Goal: Find contact information: Find contact information

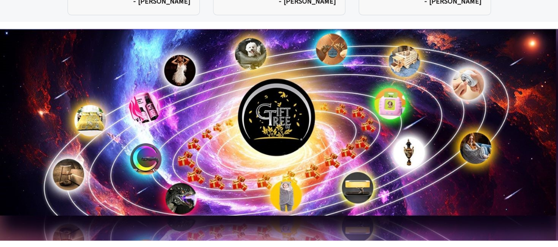
scroll to position [4435, 0]
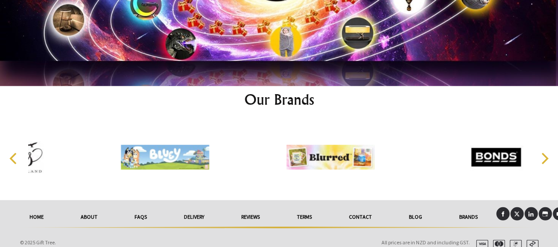
click at [361, 207] on link "Contact" at bounding box center [361, 216] width 60 height 19
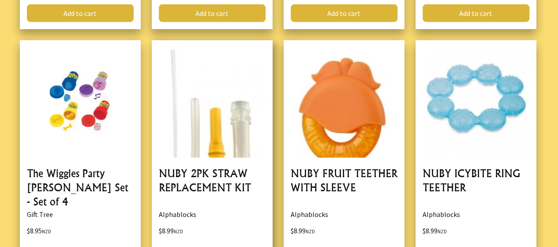
scroll to position [1280, 0]
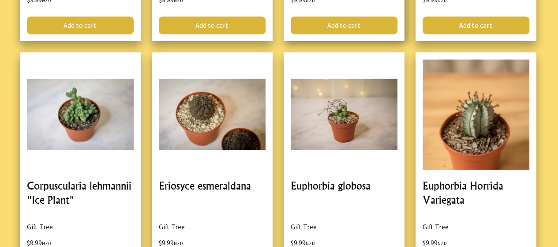
scroll to position [662, 0]
